Goal: Task Accomplishment & Management: Manage account settings

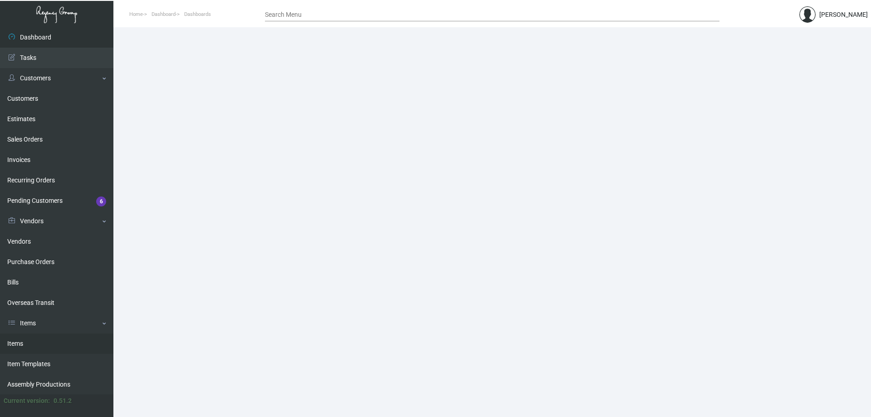
click at [57, 345] on link "Items" at bounding box center [56, 343] width 113 height 20
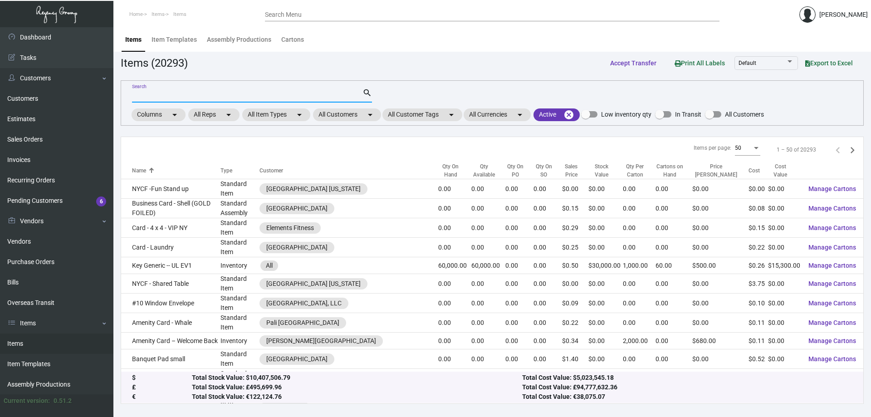
click at [272, 94] on input "Search" at bounding box center [247, 95] width 230 height 7
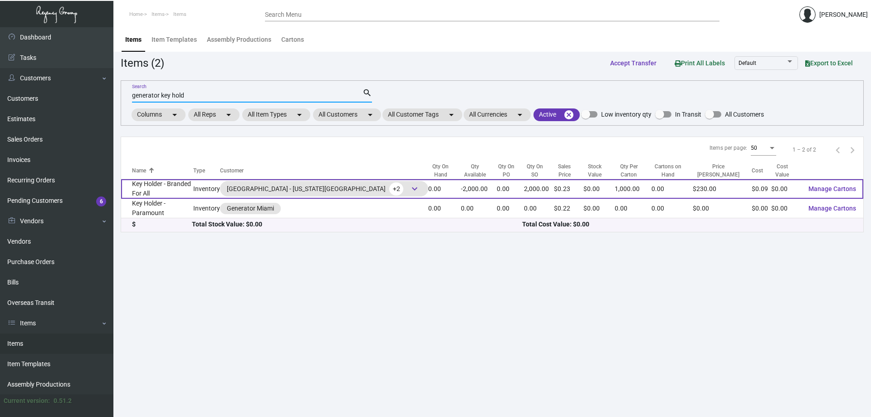
type input "generator key hold"
click at [428, 188] on td "0.00" at bounding box center [444, 188] width 33 height 19
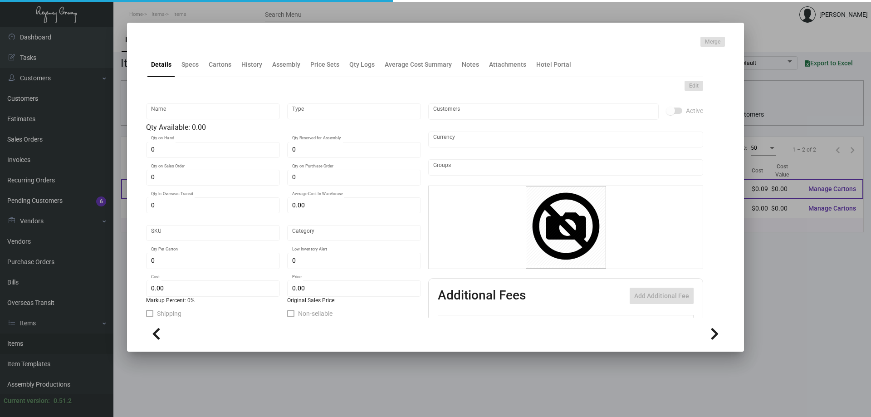
type input "Key Holder - Branded For All"
type input "Inventory"
type input "2,000"
type input "$ 0.08764"
type input "Standard"
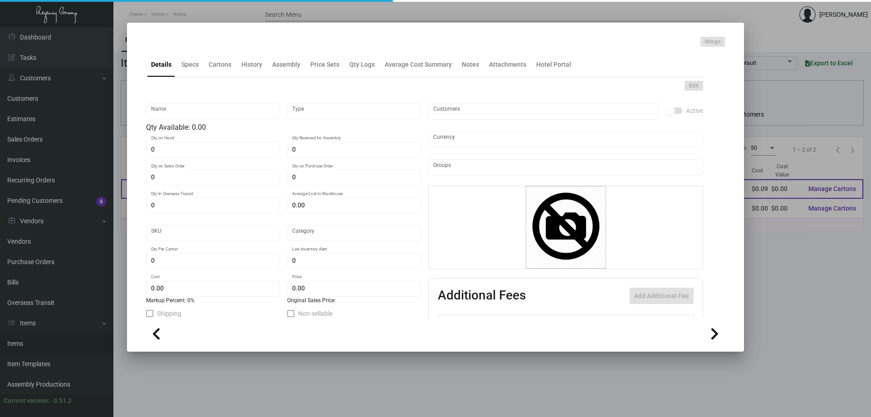
type input "1,000"
type input "$ 0.08544"
type input "$ 0.23"
checkbox input "true"
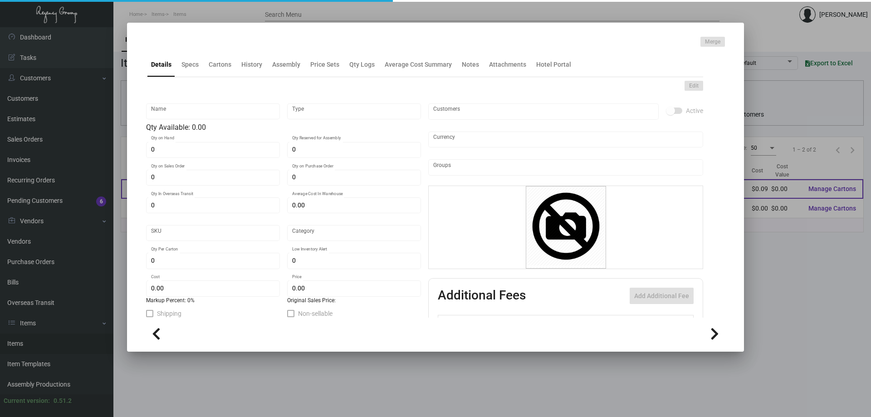
type input "United States Dollar $"
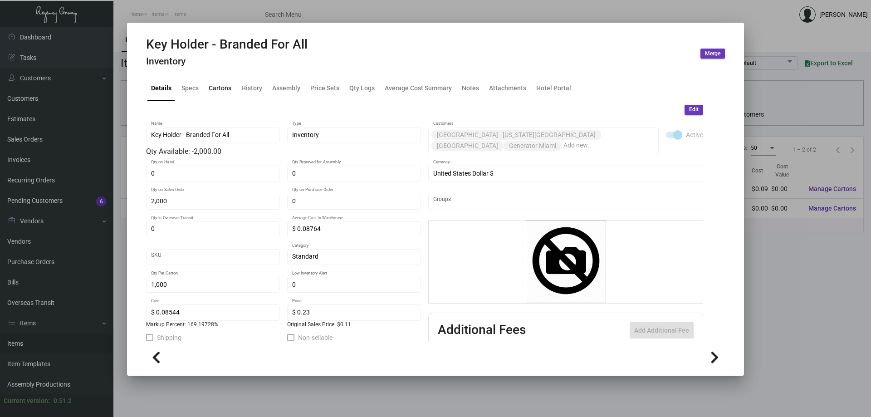
click at [225, 91] on div "Cartons" at bounding box center [220, 88] width 23 height 10
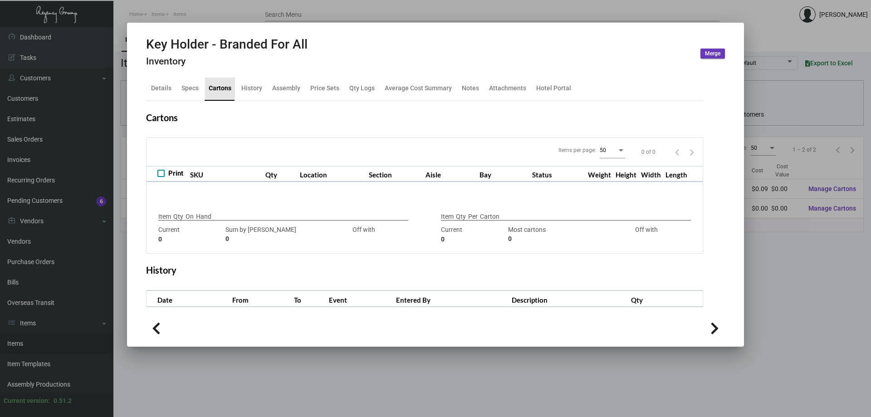
type input "0"
type input "1,000"
type input "3000"
type input "-2000"
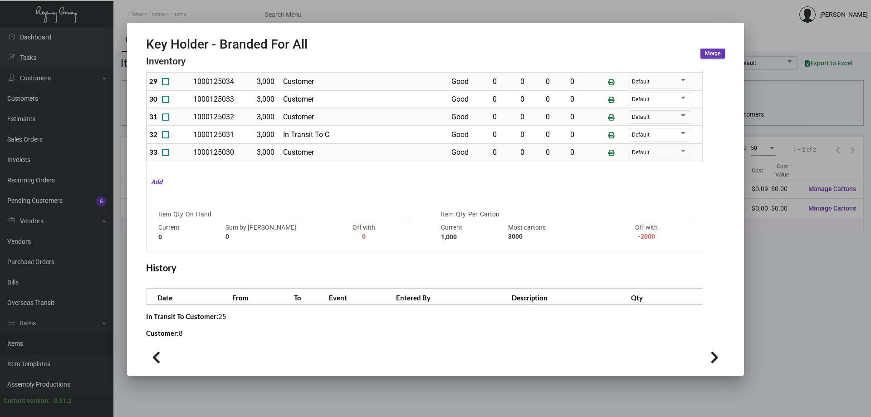
scroll to position [167, 0]
